Goal: Information Seeking & Learning: Learn about a topic

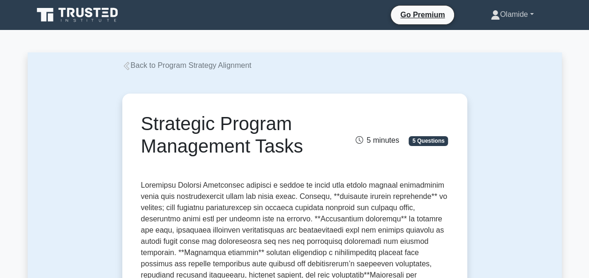
click at [532, 14] on link "Olamide" at bounding box center [512, 14] width 88 height 19
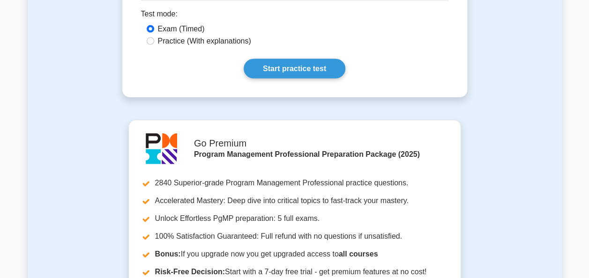
scroll to position [1020, 0]
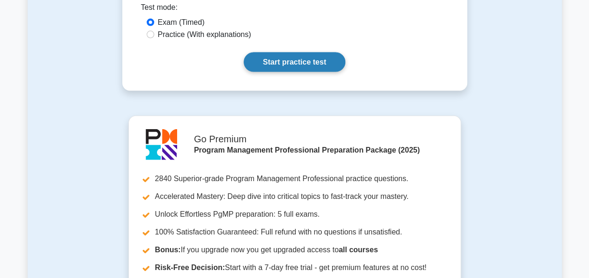
click at [278, 60] on link "Start practice test" at bounding box center [295, 62] width 102 height 20
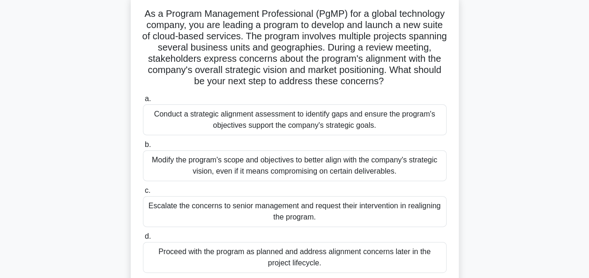
scroll to position [73, 0]
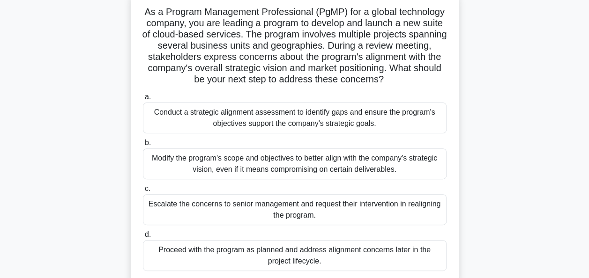
click at [300, 133] on div "Conduct a strategic alignment assessment to identify gaps and ensure the progra…" at bounding box center [295, 118] width 304 height 31
click at [143, 100] on input "a. Conduct a strategic alignment assessment to identify gaps and ensure the pro…" at bounding box center [143, 97] width 0 height 6
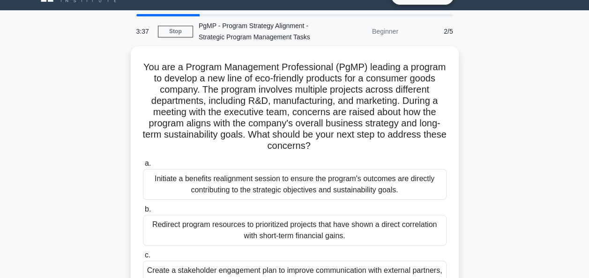
scroll to position [16, 0]
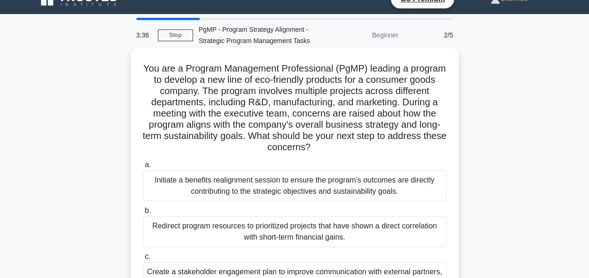
click at [374, 194] on div "Initiate a benefits realignment session to ensure the program's outcomes are di…" at bounding box center [295, 185] width 304 height 31
click at [143, 168] on input "a. Initiate a benefits realignment session to ensure the program's outcomes are…" at bounding box center [143, 165] width 0 height 6
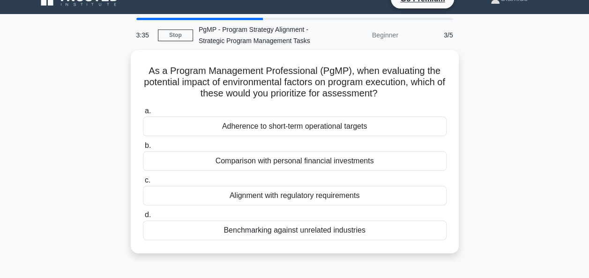
scroll to position [0, 0]
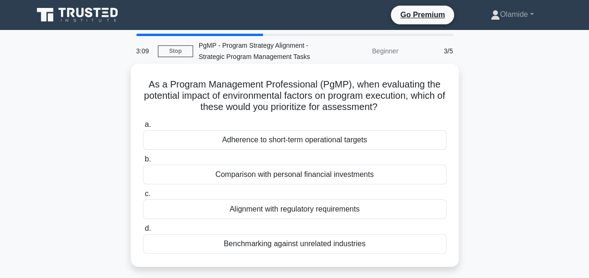
click at [335, 212] on div "Alignment with regulatory requirements" at bounding box center [295, 210] width 304 height 20
click at [143, 197] on input "c. Alignment with regulatory requirements" at bounding box center [143, 194] width 0 height 6
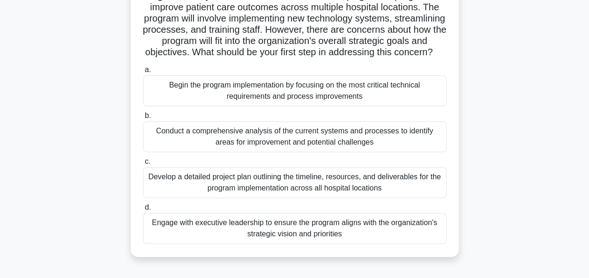
scroll to position [103, 0]
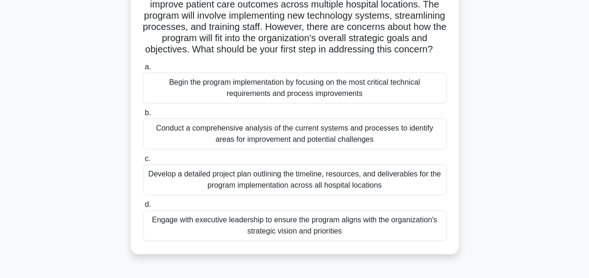
click at [334, 142] on div "Conduct a comprehensive analysis of the current systems and processes to identi…" at bounding box center [295, 133] width 304 height 31
click at [143, 116] on input "b. Conduct a comprehensive analysis of the current systems and processes to ide…" at bounding box center [143, 113] width 0 height 6
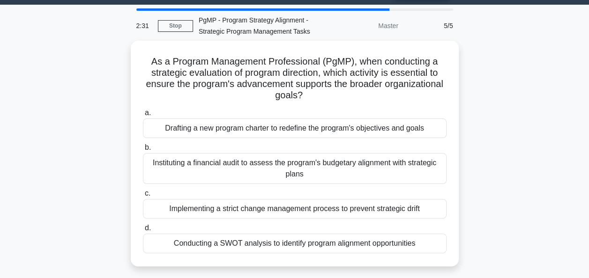
scroll to position [26, 0]
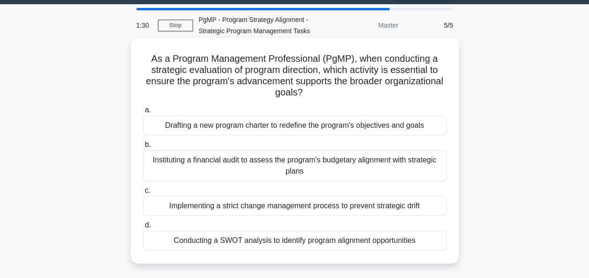
click at [298, 202] on div "Implementing a strict change management process to prevent strategic drift" at bounding box center [295, 206] width 304 height 20
click at [143, 194] on input "c. Implementing a strict change management process to prevent strategic drift" at bounding box center [143, 191] width 0 height 6
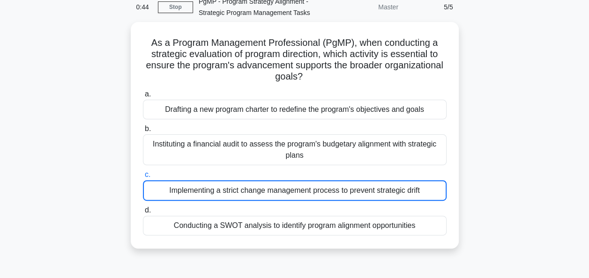
scroll to position [0, 0]
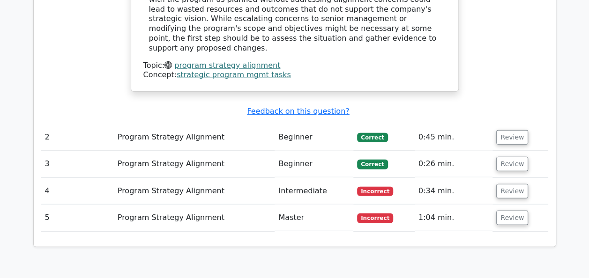
scroll to position [1142, 0]
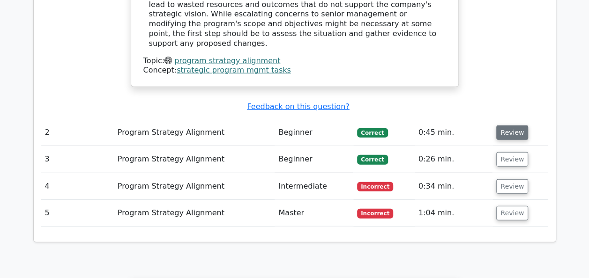
click at [506, 126] on button "Review" at bounding box center [512, 133] width 32 height 15
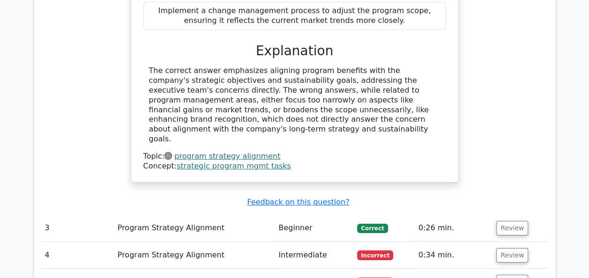
scroll to position [1582, 0]
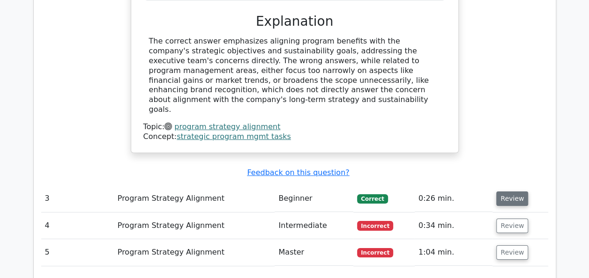
click at [515, 192] on button "Review" at bounding box center [512, 199] width 32 height 15
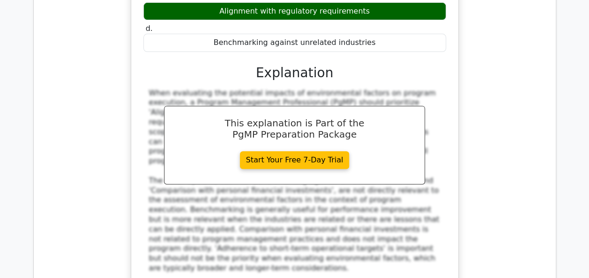
scroll to position [1940, 0]
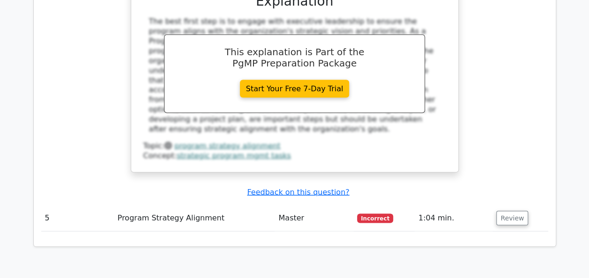
scroll to position [2582, 0]
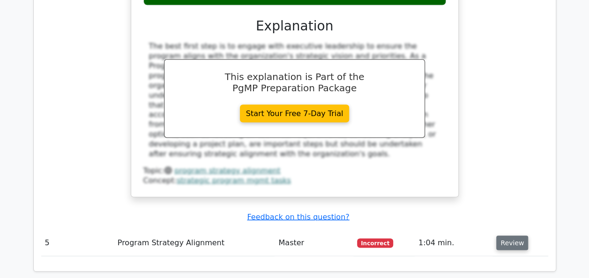
click at [513, 236] on button "Review" at bounding box center [512, 243] width 32 height 15
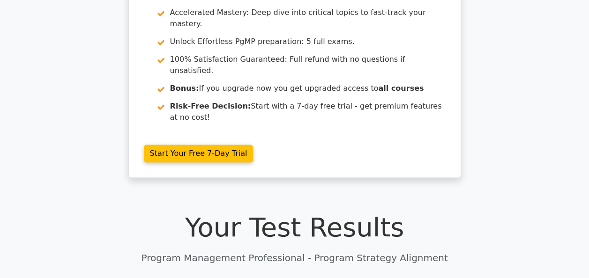
scroll to position [0, 0]
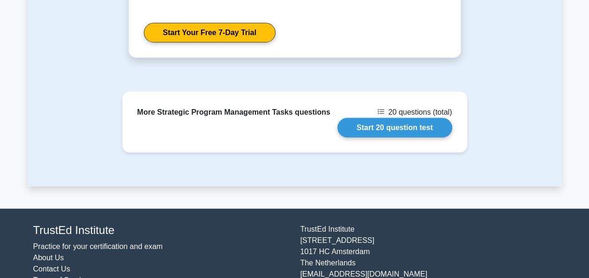
scroll to position [1325, 0]
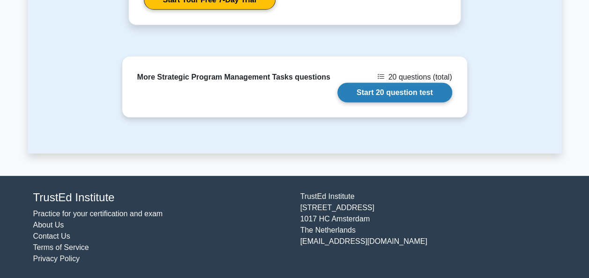
click at [399, 89] on link "Start 20 question test" at bounding box center [394, 93] width 115 height 20
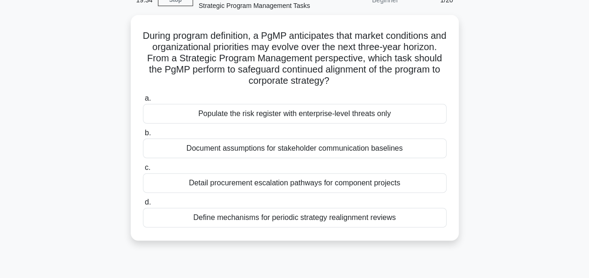
scroll to position [51, 0]
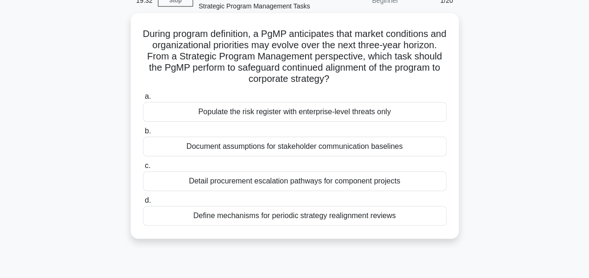
click at [409, 215] on div "Define mechanisms for periodic strategy realignment reviews" at bounding box center [295, 216] width 304 height 20
click at [143, 204] on input "d. Define mechanisms for periodic strategy realignment reviews" at bounding box center [143, 201] width 0 height 6
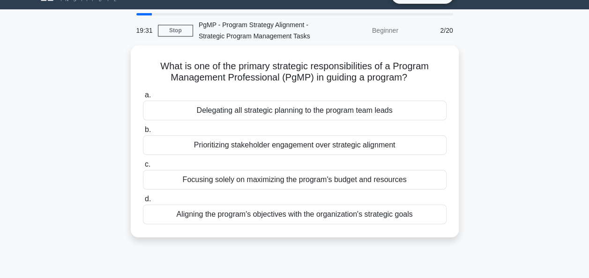
scroll to position [0, 0]
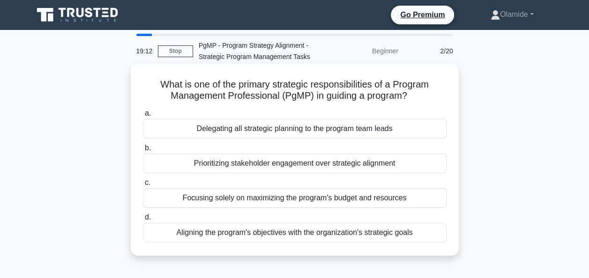
click at [353, 238] on div "Aligning the program's objectives with the organization's strategic goals" at bounding box center [295, 233] width 304 height 20
click at [143, 221] on input "d. Aligning the program's objectives with the organization's strategic goals" at bounding box center [143, 218] width 0 height 6
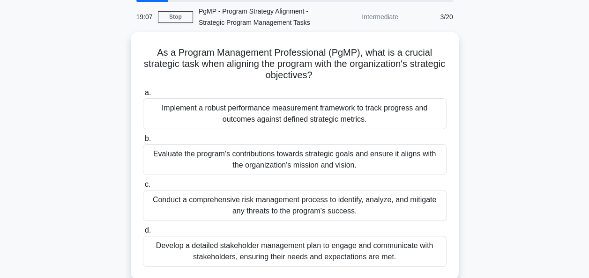
scroll to position [36, 0]
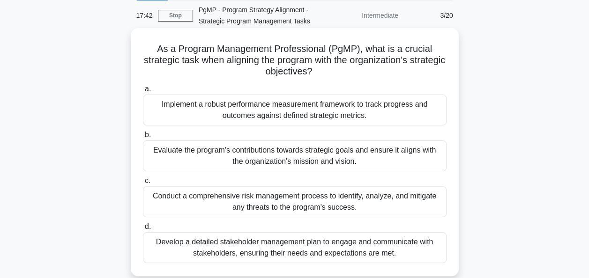
click at [344, 158] on div "Evaluate the program's contributions towards strategic goals and ensure it alig…" at bounding box center [295, 156] width 304 height 31
click at [143, 138] on input "b. Evaluate the program's contributions towards strategic goals and ensure it a…" at bounding box center [143, 135] width 0 height 6
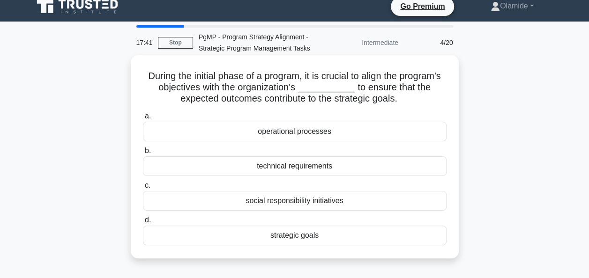
scroll to position [0, 0]
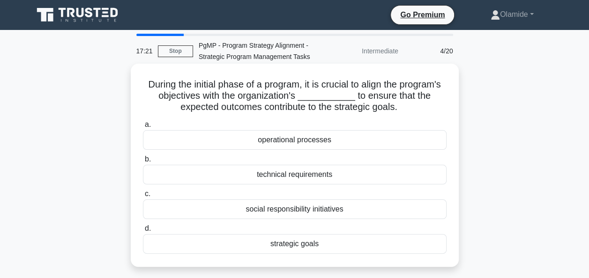
click at [314, 244] on div "strategic goals" at bounding box center [295, 244] width 304 height 20
click at [143, 232] on input "d. strategic goals" at bounding box center [143, 229] width 0 height 6
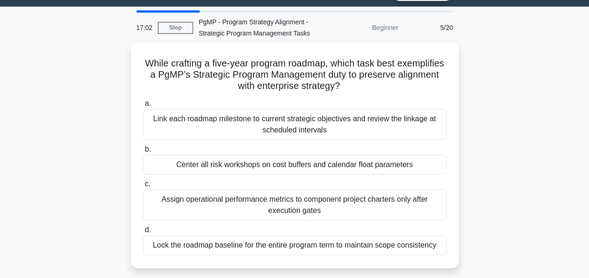
scroll to position [25, 0]
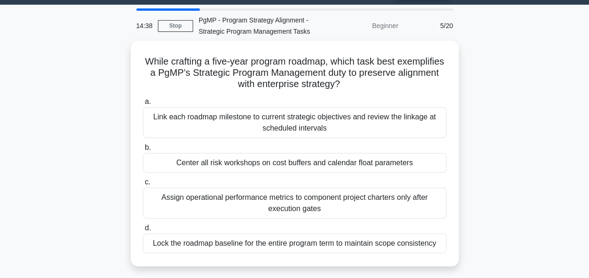
click at [86, 173] on div "While crafting a five-year program roadmap, which task best exemplifies a PgMP’…" at bounding box center [295, 159] width 534 height 237
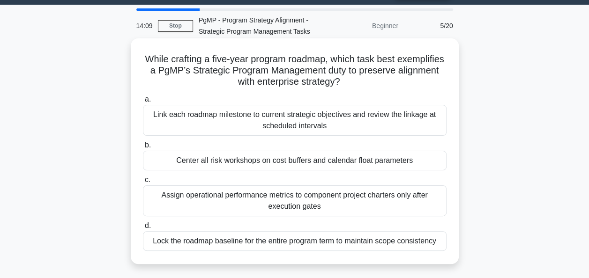
click at [356, 117] on div "Link each roadmap milestone to current strategic objectives and review the link…" at bounding box center [295, 120] width 304 height 31
click at [143, 103] on input "a. Link each roadmap milestone to current strategic objectives and review the l…" at bounding box center [143, 99] width 0 height 6
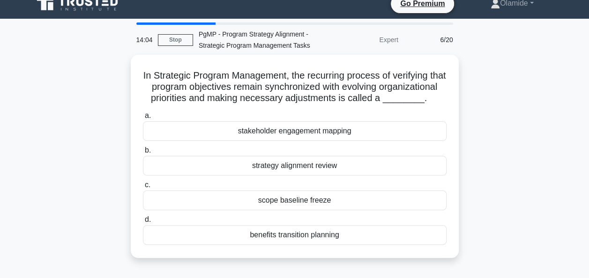
scroll to position [11, 0]
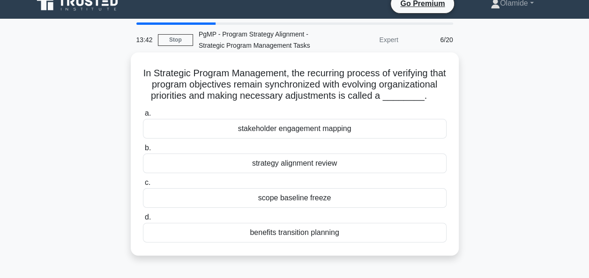
click at [356, 171] on div "strategy alignment review" at bounding box center [295, 164] width 304 height 20
click at [143, 151] on input "b. strategy alignment review" at bounding box center [143, 148] width 0 height 6
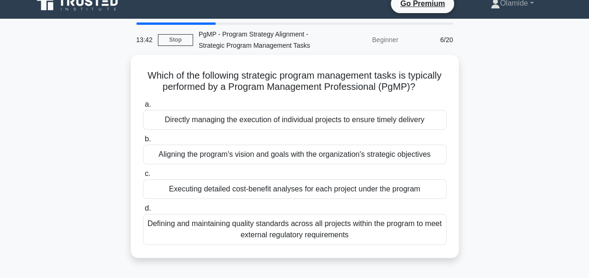
scroll to position [0, 0]
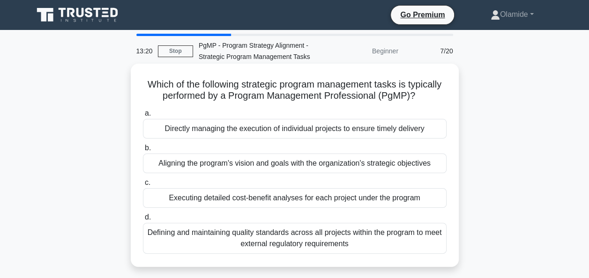
click at [301, 165] on div "Aligning the program's vision and goals with the organization's strategic objec…" at bounding box center [295, 164] width 304 height 20
click at [143, 151] on input "b. Aligning the program's vision and goals with the organization's strategic ob…" at bounding box center [143, 148] width 0 height 6
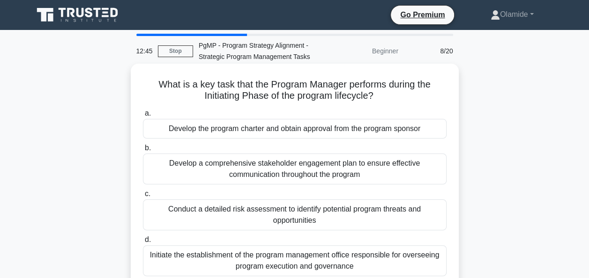
click at [385, 131] on div "Develop the program charter and obtain approval from the program sponsor" at bounding box center [295, 129] width 304 height 20
click at [143, 117] on input "a. Develop the program charter and obtain approval from the program sponsor" at bounding box center [143, 114] width 0 height 6
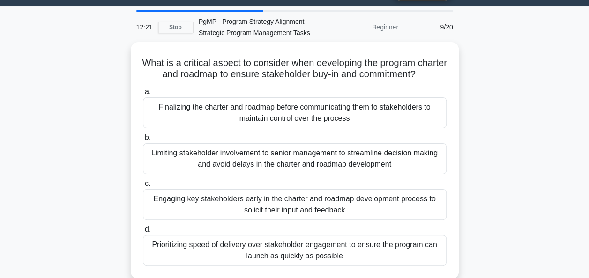
scroll to position [23, 0]
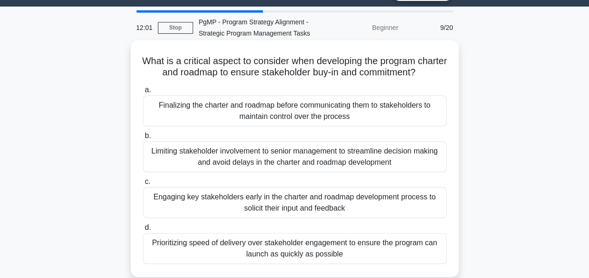
click at [363, 211] on div "Engaging key stakeholders early in the charter and roadmap development process …" at bounding box center [295, 202] width 304 height 31
click at [143, 185] on input "c. Engaging key stakeholders early in the charter and roadmap development proce…" at bounding box center [143, 182] width 0 height 6
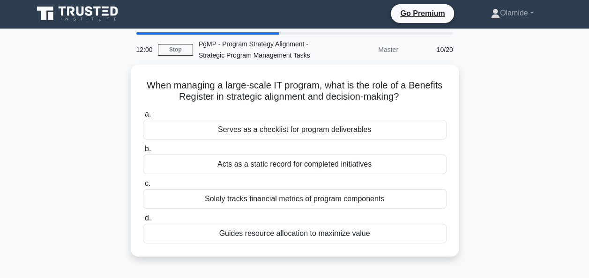
scroll to position [0, 0]
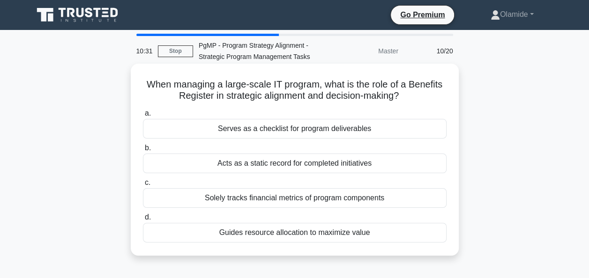
click at [329, 127] on div "Serves as a checklist for program deliverables" at bounding box center [295, 129] width 304 height 20
click at [143, 117] on input "a. Serves as a checklist for program deliverables" at bounding box center [143, 114] width 0 height 6
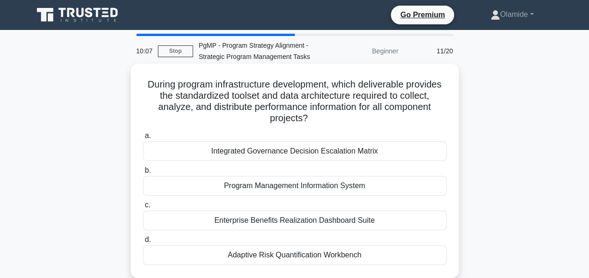
click at [339, 185] on div "Program Management Information System" at bounding box center [295, 186] width 304 height 20
click at [143, 174] on input "b. Program Management Information System" at bounding box center [143, 171] width 0 height 6
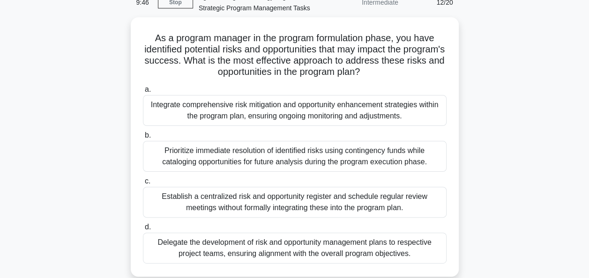
scroll to position [45, 0]
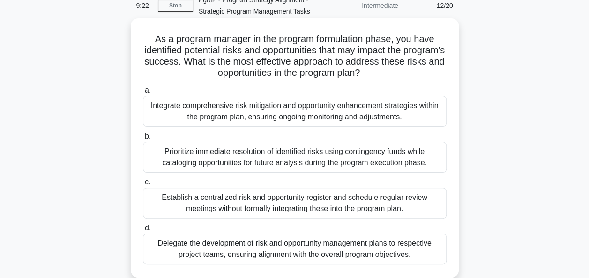
click at [328, 121] on div "Integrate comprehensive risk mitigation and opportunity enhancement strategies …" at bounding box center [295, 111] width 304 height 31
click at [143, 94] on input "a. Integrate comprehensive risk mitigation and opportunity enhancement strategi…" at bounding box center [143, 91] width 0 height 6
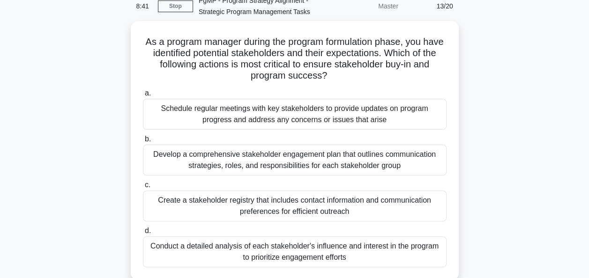
scroll to position [43, 0]
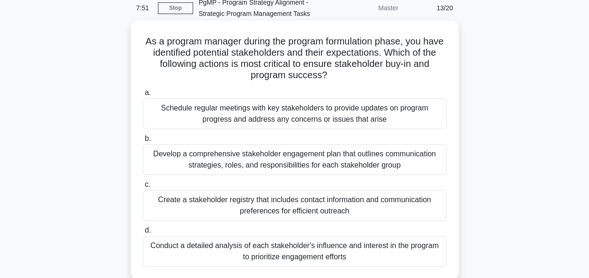
click at [364, 163] on div "Develop a comprehensive stakeholder engagement plan that outlines communication…" at bounding box center [295, 159] width 304 height 31
click at [143, 142] on input "b. Develop a comprehensive stakeholder engagement plan that outlines communicat…" at bounding box center [143, 139] width 0 height 6
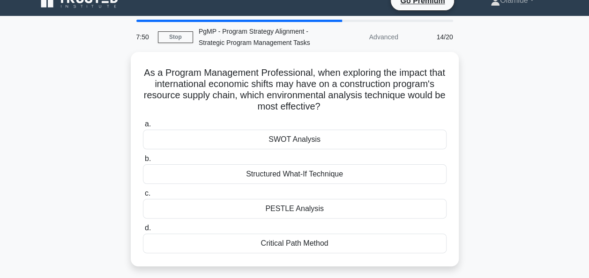
scroll to position [0, 0]
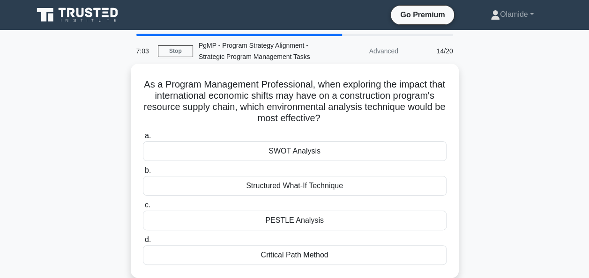
click at [366, 216] on div "PESTLE Analysis" at bounding box center [295, 221] width 304 height 20
click at [143, 208] on input "c. PESTLE Analysis" at bounding box center [143, 205] width 0 height 6
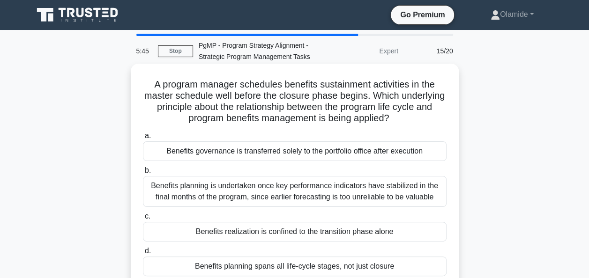
click at [350, 270] on div "Benefits planning spans all life-cycle stages, not just closure" at bounding box center [295, 267] width 304 height 20
click at [143, 254] on input "d. Benefits planning spans all life-cycle stages, not just closure" at bounding box center [143, 251] width 0 height 6
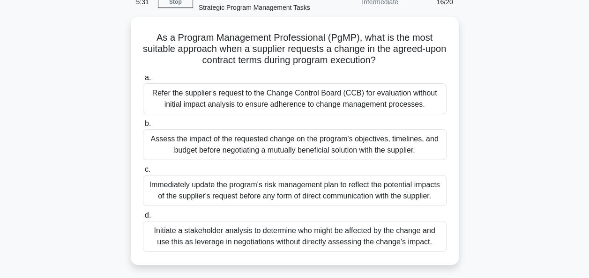
scroll to position [50, 0]
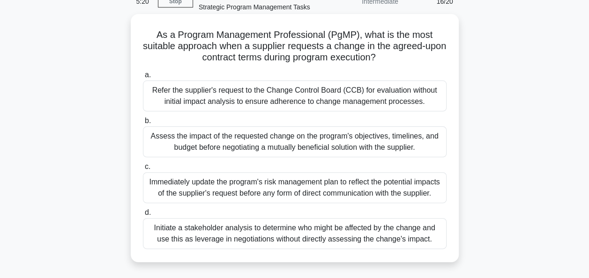
click at [428, 137] on div "Assess the impact of the requested change on the program's objectives, timeline…" at bounding box center [295, 141] width 304 height 31
click at [143, 124] on input "b. Assess the impact of the requested change on the program's objectives, timel…" at bounding box center [143, 121] width 0 height 6
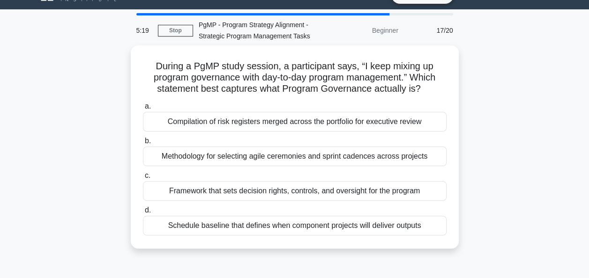
scroll to position [0, 0]
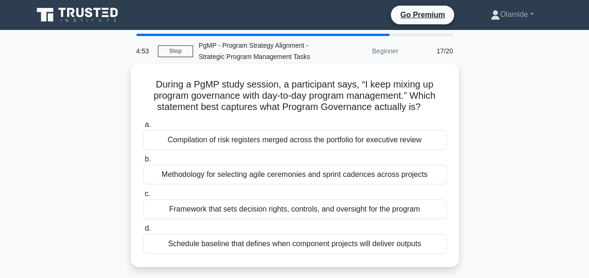
click at [355, 212] on div "Framework that sets decision rights, controls, and oversight for the program" at bounding box center [295, 210] width 304 height 20
click at [143, 197] on input "c. Framework that sets decision rights, controls, and oversight for the program" at bounding box center [143, 194] width 0 height 6
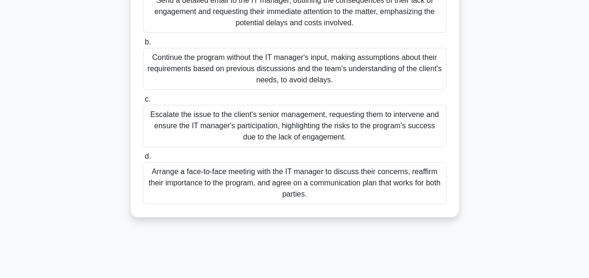
scroll to position [189, 0]
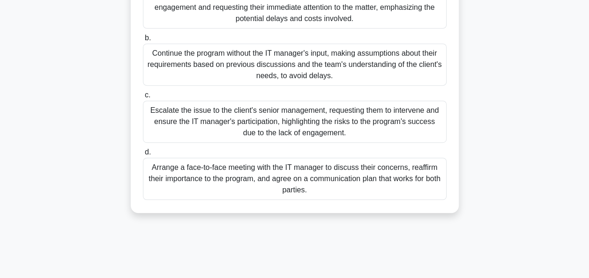
click at [438, 189] on div "Arrange a face-to-face meeting with the IT manager to discuss their concerns, r…" at bounding box center [295, 179] width 304 height 42
click at [143, 155] on input "d. Arrange a face-to-face meeting with the IT manager to discuss their concerns…" at bounding box center [143, 152] width 0 height 6
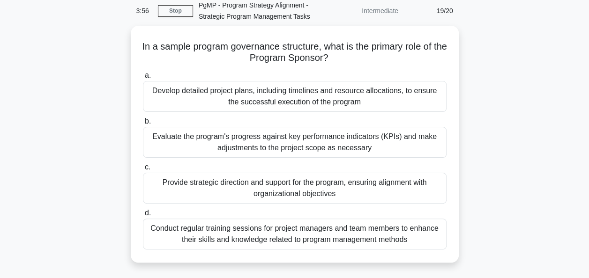
scroll to position [44, 0]
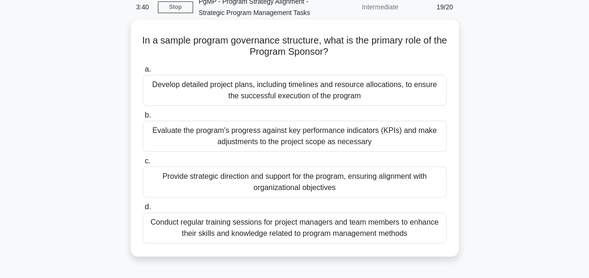
click at [425, 175] on div "Provide strategic direction and support for the program, ensuring alignment wit…" at bounding box center [295, 182] width 304 height 31
click at [143, 164] on input "c. Provide strategic direction and support for the program, ensuring alignment …" at bounding box center [143, 161] width 0 height 6
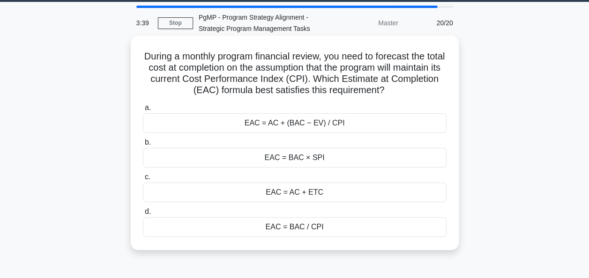
scroll to position [0, 0]
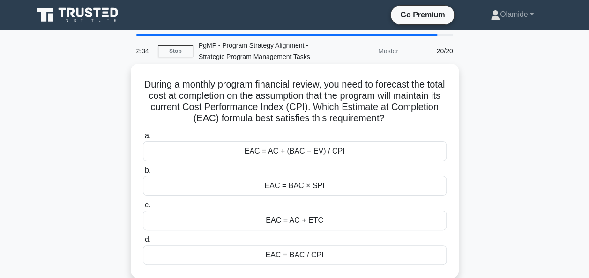
click at [316, 154] on div "EAC = AC + (BAC − EV) / CPI" at bounding box center [295, 151] width 304 height 20
click at [143, 139] on input "a. EAC = AC + (BAC − EV) / CPI" at bounding box center [143, 136] width 0 height 6
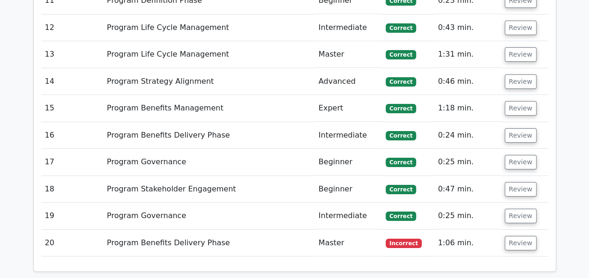
scroll to position [1582, 0]
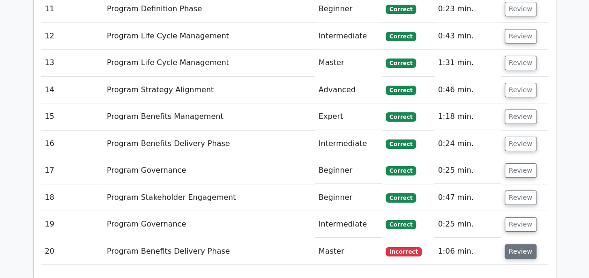
click at [516, 244] on button "Review" at bounding box center [520, 251] width 32 height 15
click at [515, 217] on button "Review" at bounding box center [520, 224] width 32 height 15
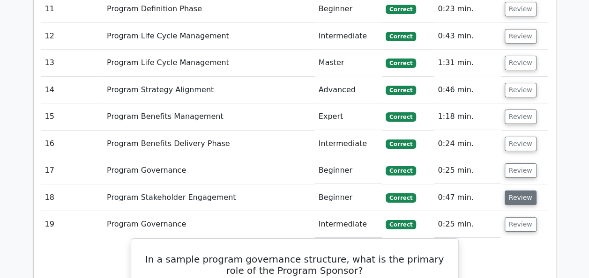
click at [513, 191] on button "Review" at bounding box center [520, 198] width 32 height 15
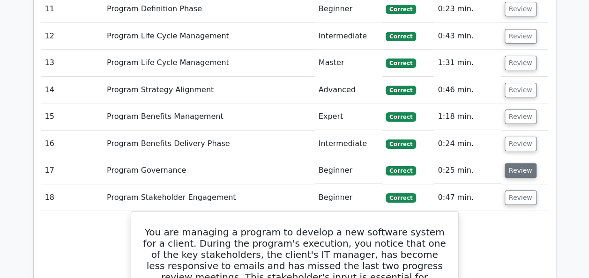
click at [514, 163] on button "Review" at bounding box center [520, 170] width 32 height 15
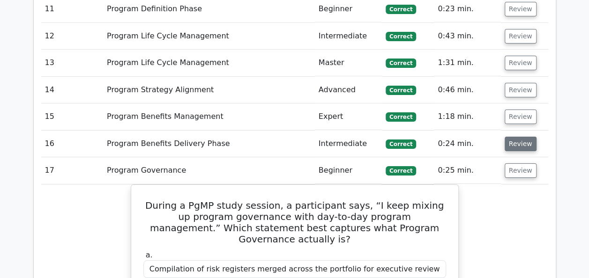
click at [517, 137] on button "Review" at bounding box center [520, 144] width 32 height 15
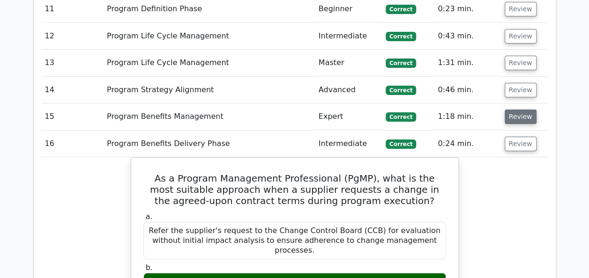
click at [518, 110] on button "Review" at bounding box center [520, 117] width 32 height 15
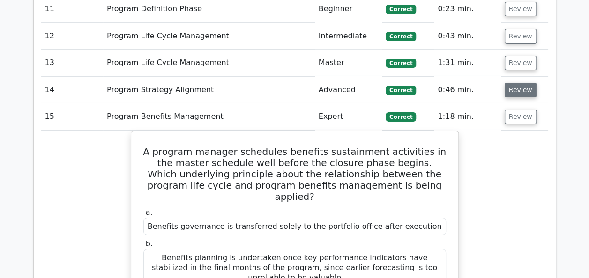
click at [516, 83] on button "Review" at bounding box center [520, 90] width 32 height 15
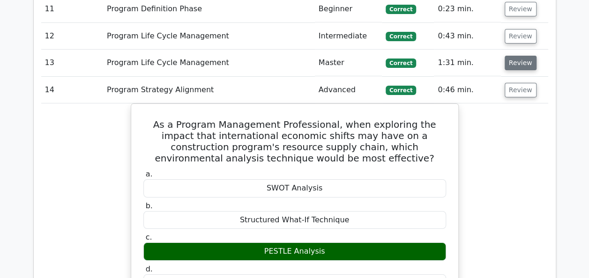
click at [514, 56] on button "Review" at bounding box center [520, 63] width 32 height 15
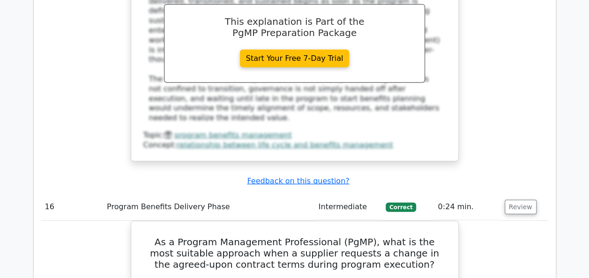
scroll to position [2974, 0]
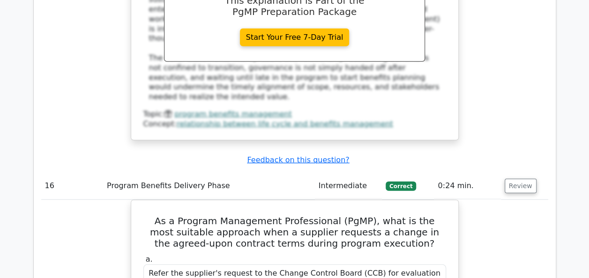
click at [572, 130] on main "Go Premium Program Management Professional Preparation Package (2025) 2840 Supe…" at bounding box center [294, 59] width 589 height 6006
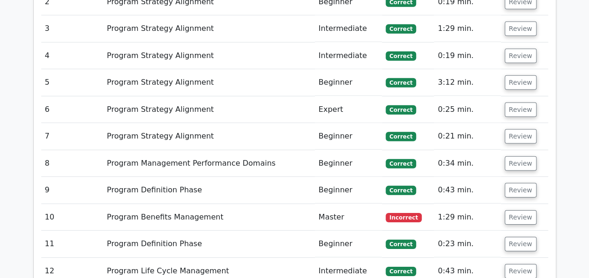
scroll to position [1363, 0]
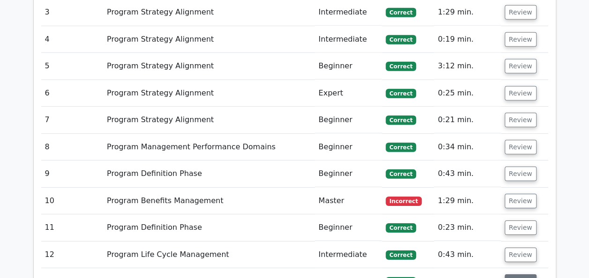
click at [516, 274] on button "Review" at bounding box center [520, 281] width 32 height 15
click at [515, 248] on button "Review" at bounding box center [520, 255] width 32 height 15
click at [519, 248] on button "Review" at bounding box center [520, 255] width 32 height 15
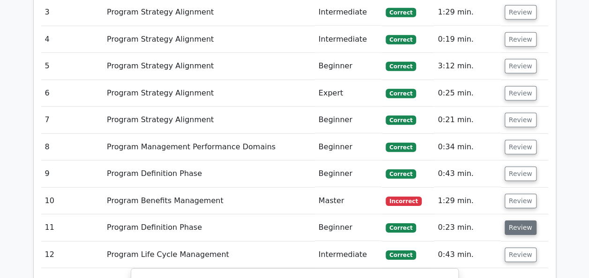
click at [516, 221] on button "Review" at bounding box center [520, 228] width 32 height 15
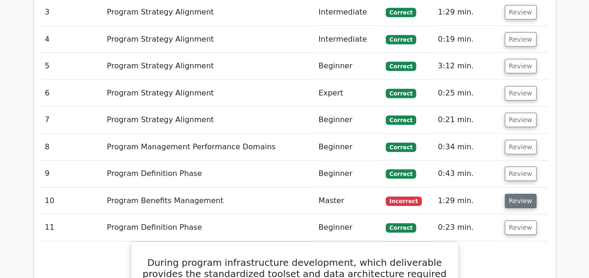
click at [515, 194] on button "Review" at bounding box center [520, 201] width 32 height 15
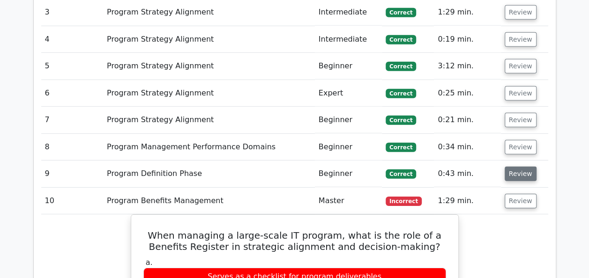
click at [513, 167] on button "Review" at bounding box center [520, 174] width 32 height 15
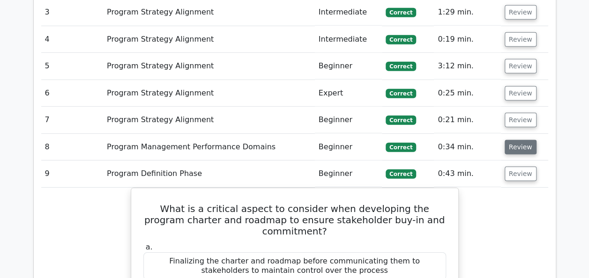
click at [514, 140] on button "Review" at bounding box center [520, 147] width 32 height 15
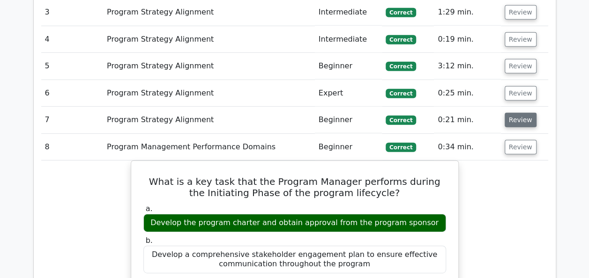
click at [514, 113] on button "Review" at bounding box center [520, 120] width 32 height 15
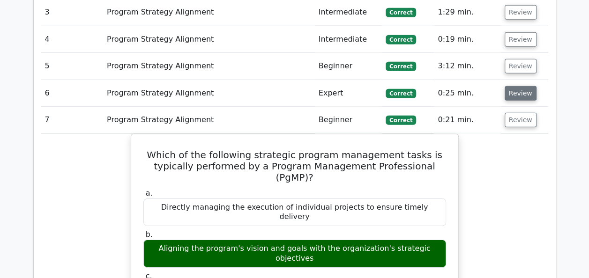
click at [513, 86] on button "Review" at bounding box center [520, 93] width 32 height 15
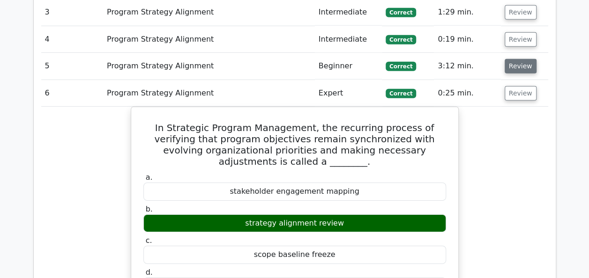
click at [514, 59] on button "Review" at bounding box center [520, 66] width 32 height 15
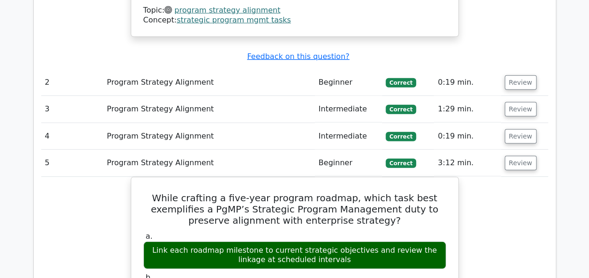
scroll to position [1251, 0]
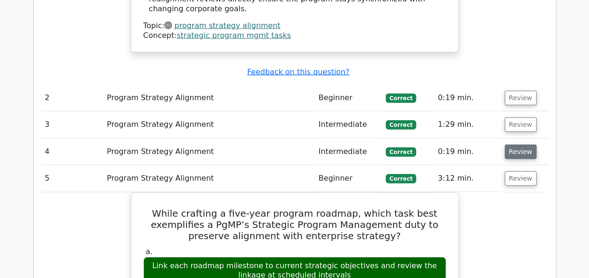
click at [520, 145] on button "Review" at bounding box center [520, 152] width 32 height 15
click at [515, 118] on button "Review" at bounding box center [520, 125] width 32 height 15
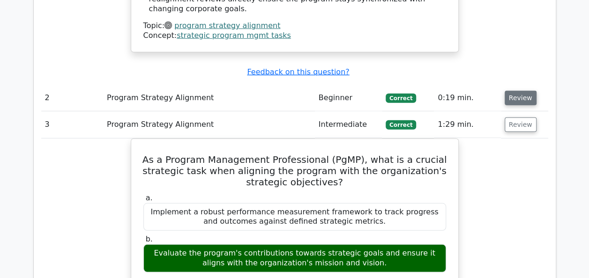
click at [523, 91] on button "Review" at bounding box center [520, 98] width 32 height 15
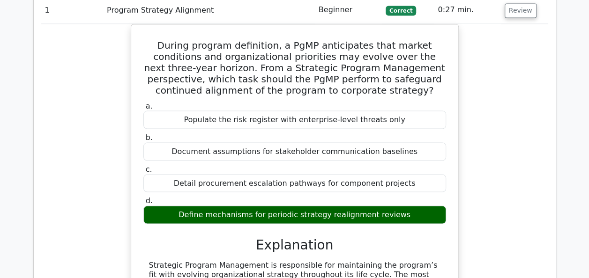
scroll to position [832, 0]
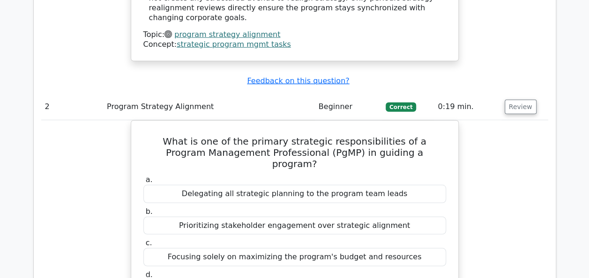
scroll to position [1263, 0]
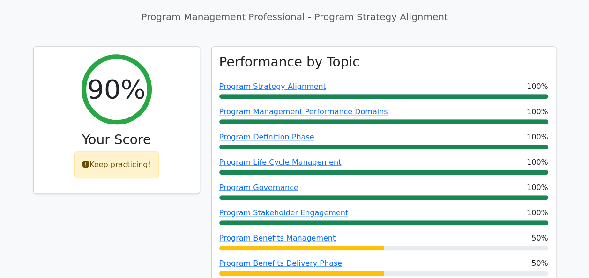
scroll to position [0, 0]
